Goal: Task Accomplishment & Management: Use online tool/utility

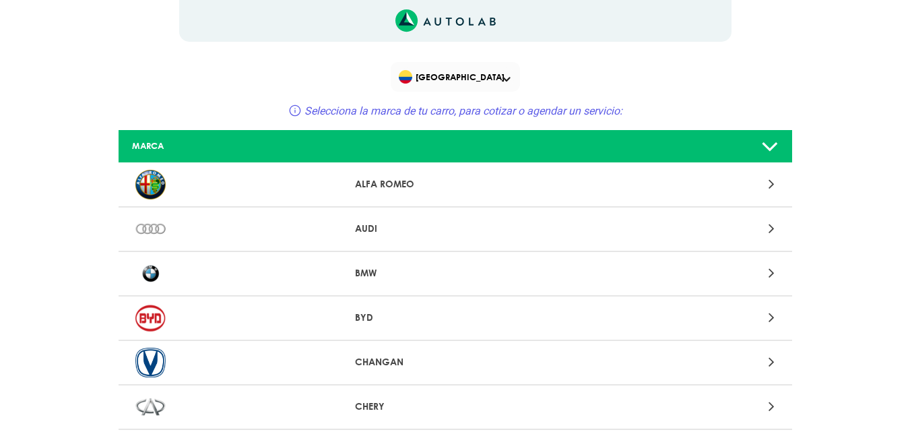
scroll to position [640, 0]
